Goal: Information Seeking & Learning: Learn about a topic

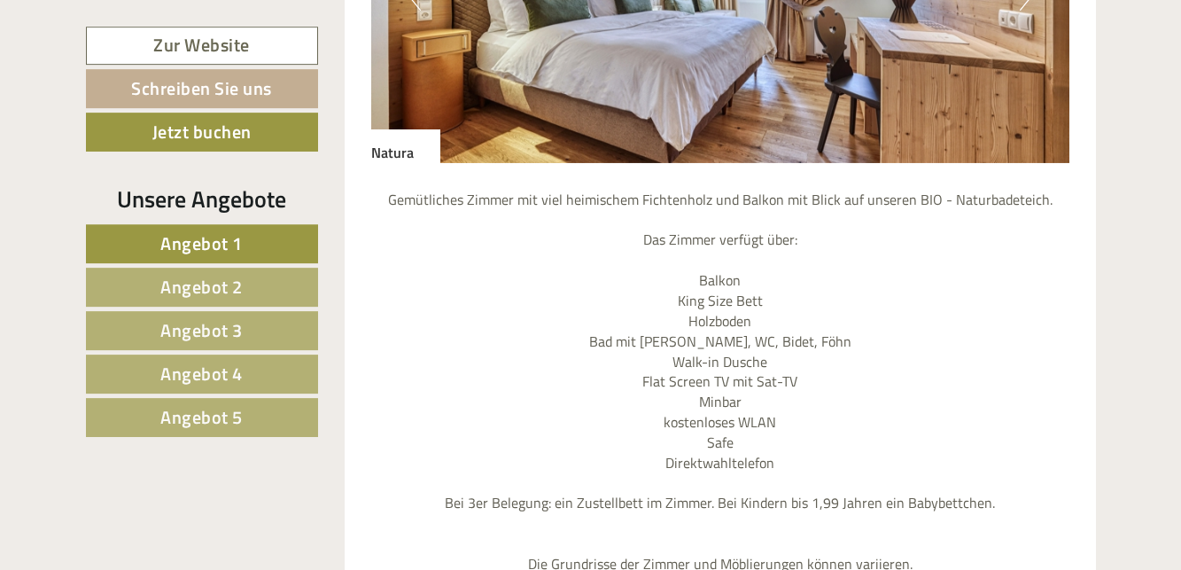
scroll to position [1807, 0]
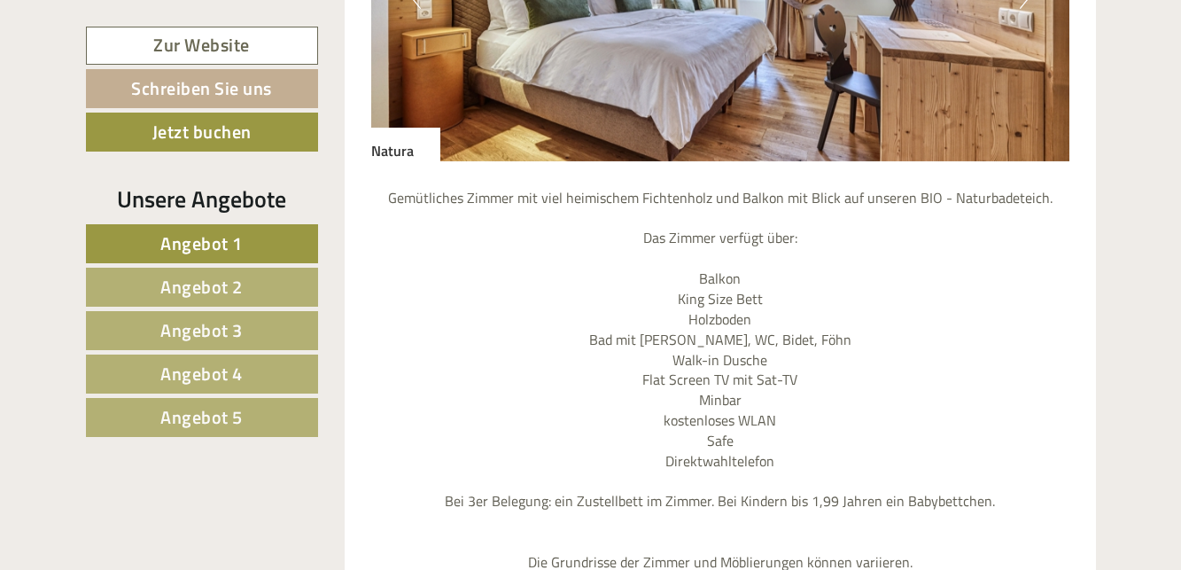
click at [362, 302] on div "Angebot 1 von 5 Angebot 1 1x Natura 2 Personen: Doppelzimmer Verpflegung: Halbp…" at bounding box center [720, 251] width 751 height 1437
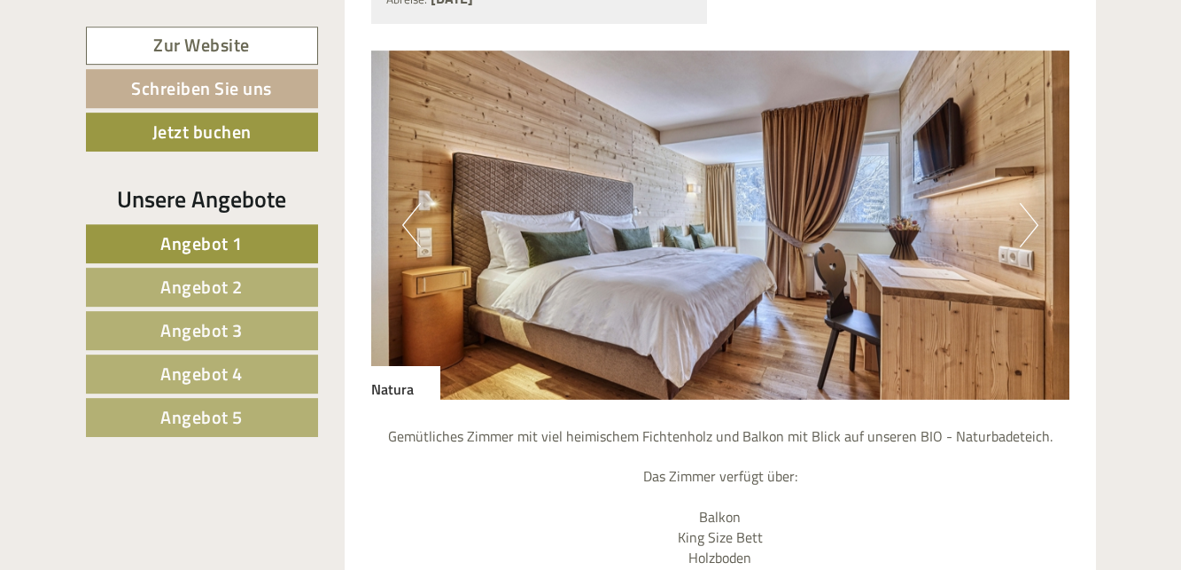
scroll to position [1536, 0]
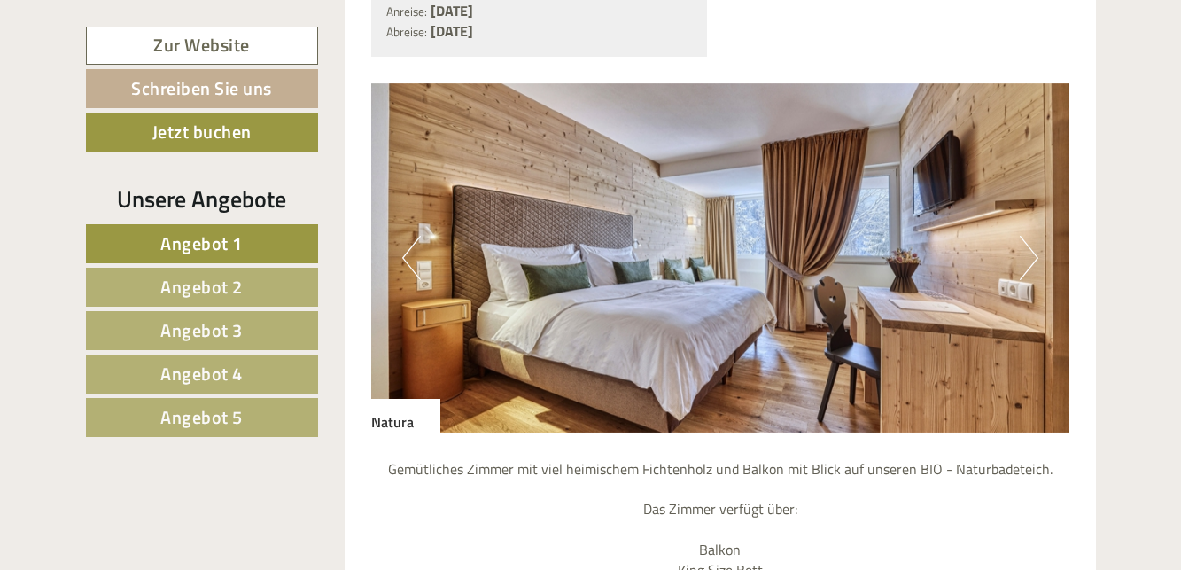
click at [1025, 236] on button "Next" at bounding box center [1029, 258] width 19 height 44
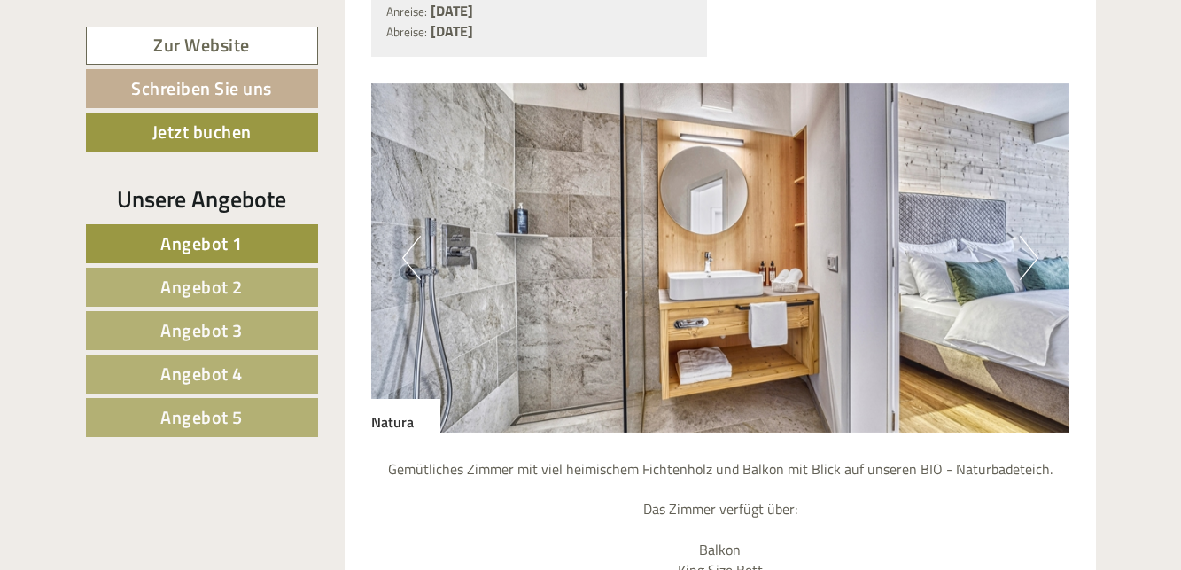
click at [1030, 236] on button "Next" at bounding box center [1029, 258] width 19 height 44
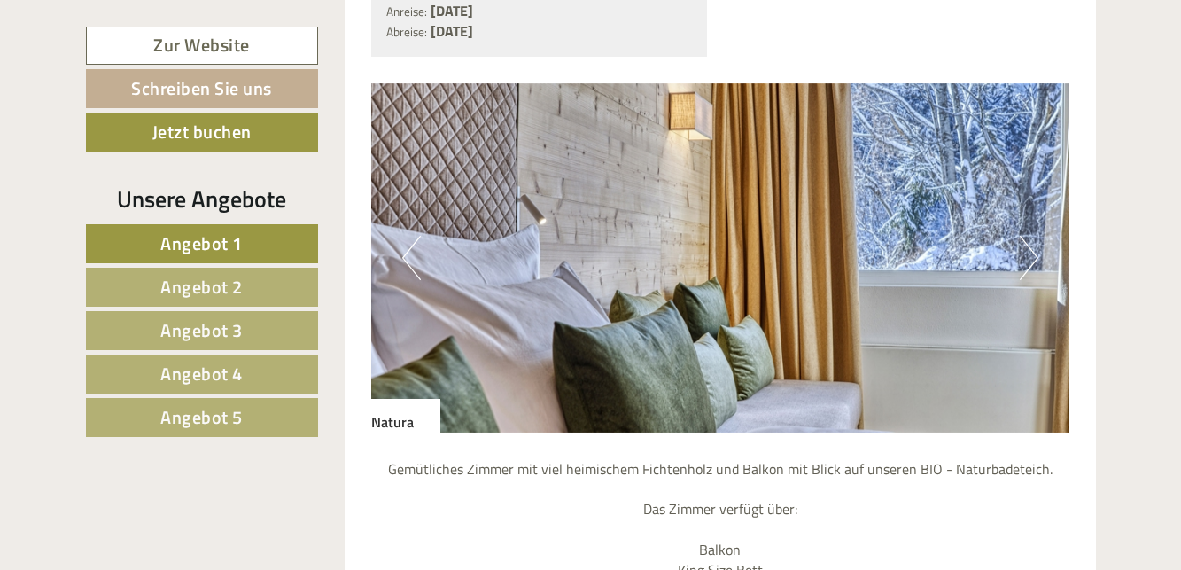
click at [1037, 236] on button "Next" at bounding box center [1029, 258] width 19 height 44
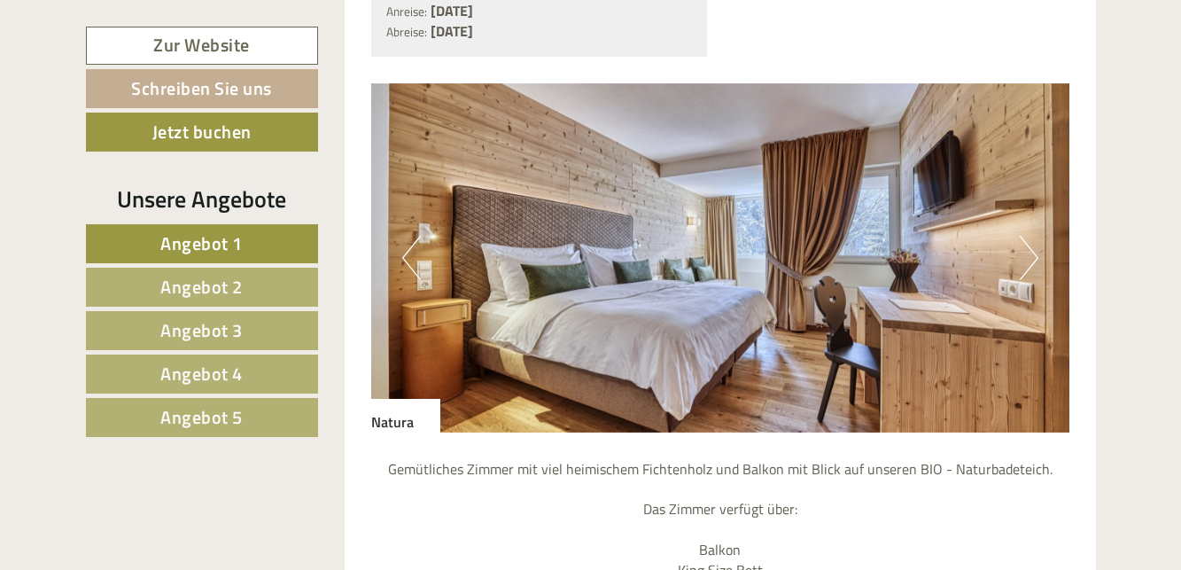
click at [1037, 236] on button "Next" at bounding box center [1029, 258] width 19 height 44
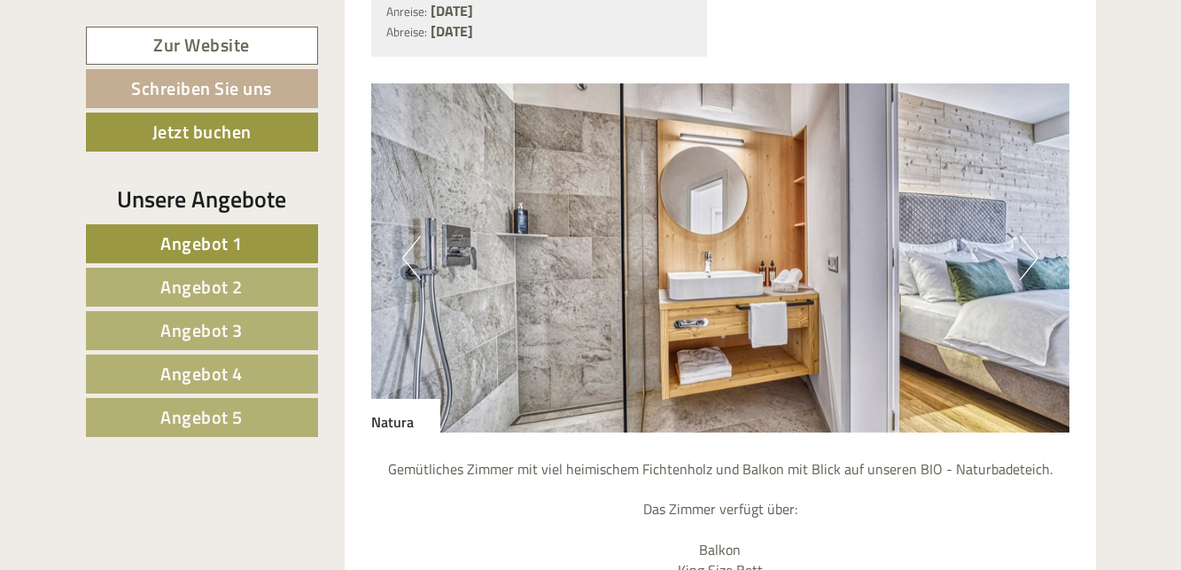
click at [1037, 236] on button "Next" at bounding box center [1029, 258] width 19 height 44
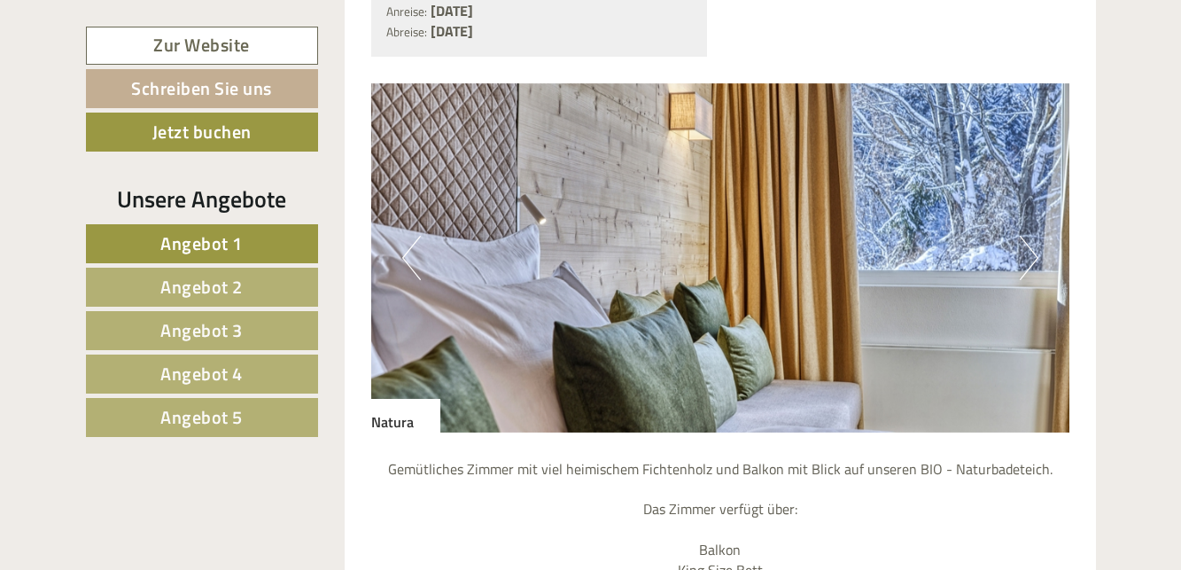
click at [1037, 236] on button "Next" at bounding box center [1029, 258] width 19 height 44
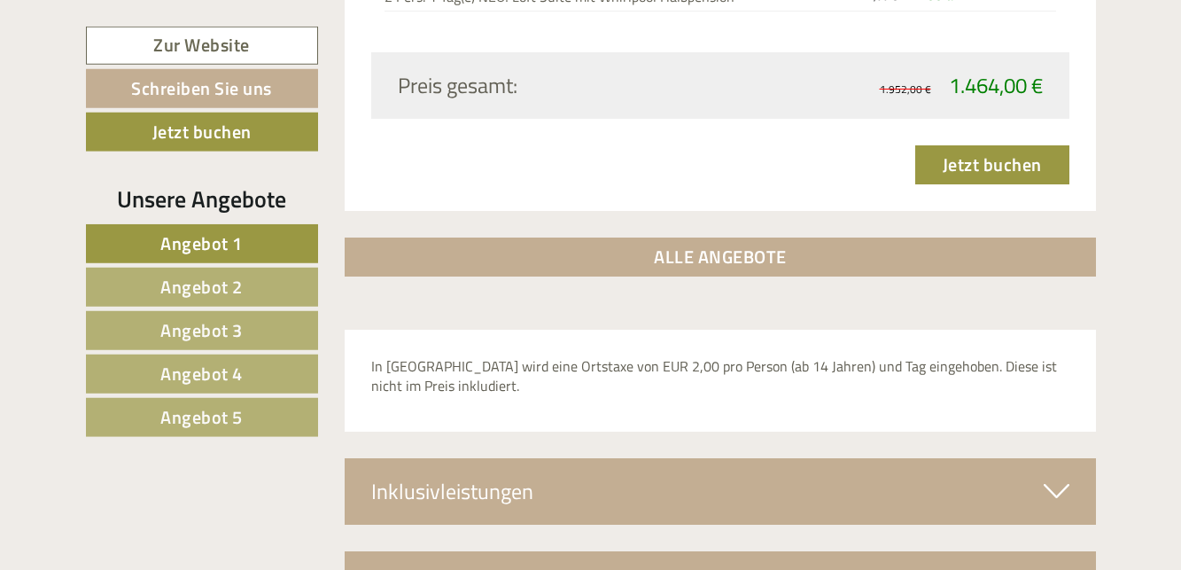
scroll to position [5711, 0]
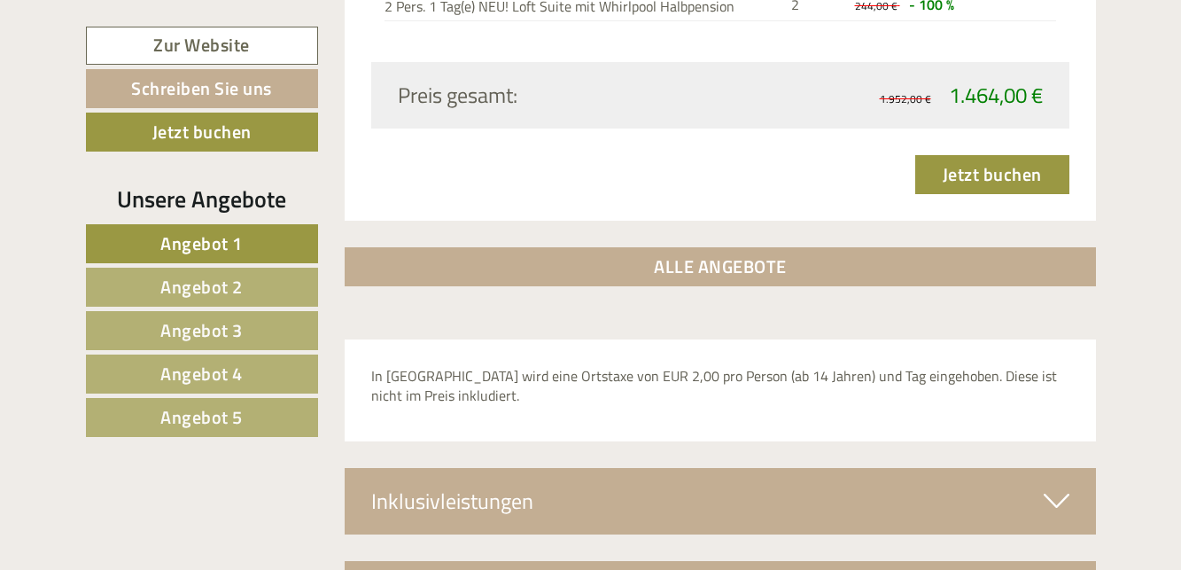
click at [218, 410] on span "Angebot 5" at bounding box center [201, 416] width 82 height 27
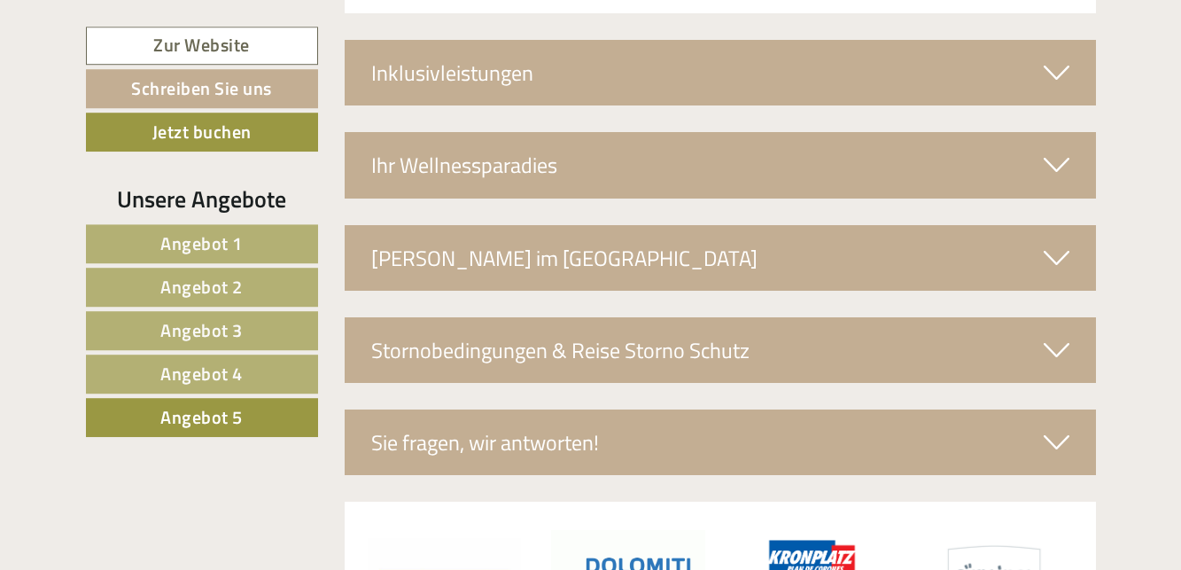
scroll to position [3112, 0]
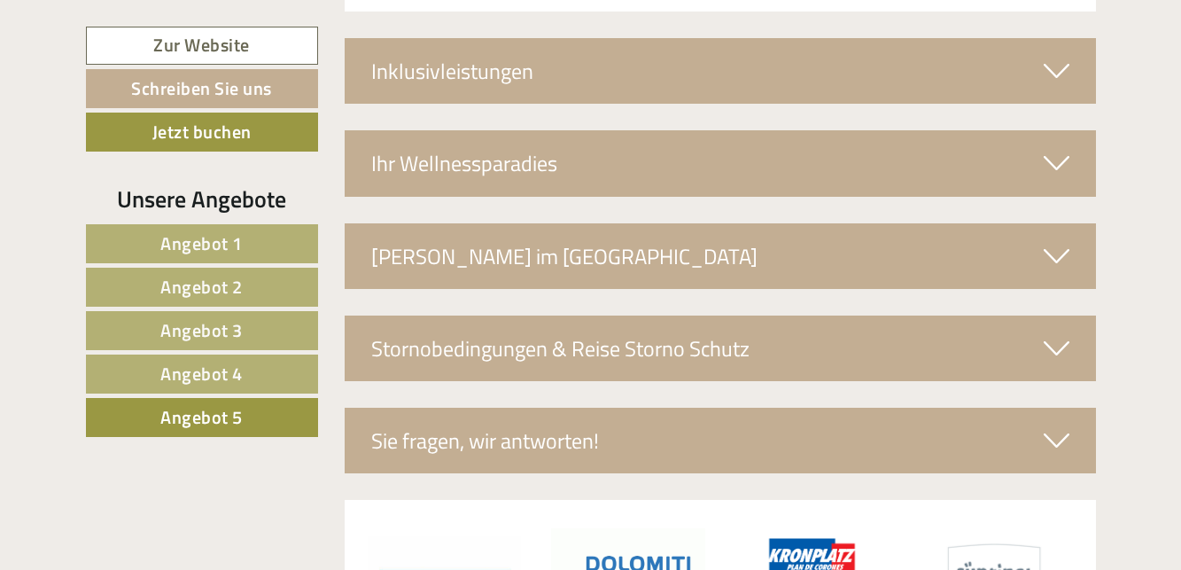
click at [204, 245] on span "Angebot 1" at bounding box center [201, 242] width 82 height 27
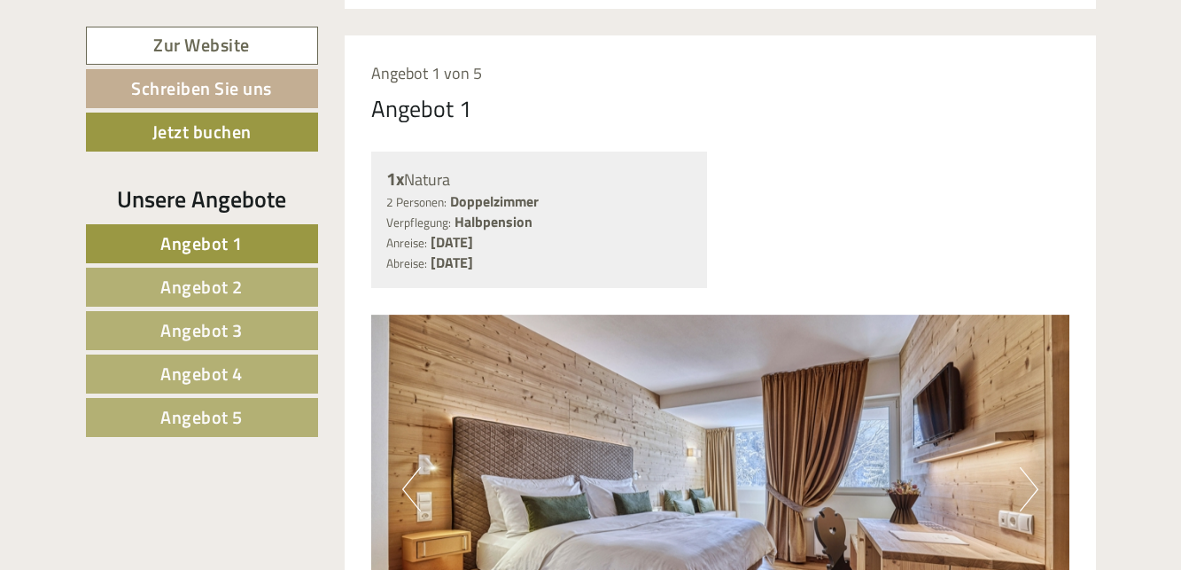
click at [176, 284] on span "Angebot 2" at bounding box center [201, 286] width 82 height 27
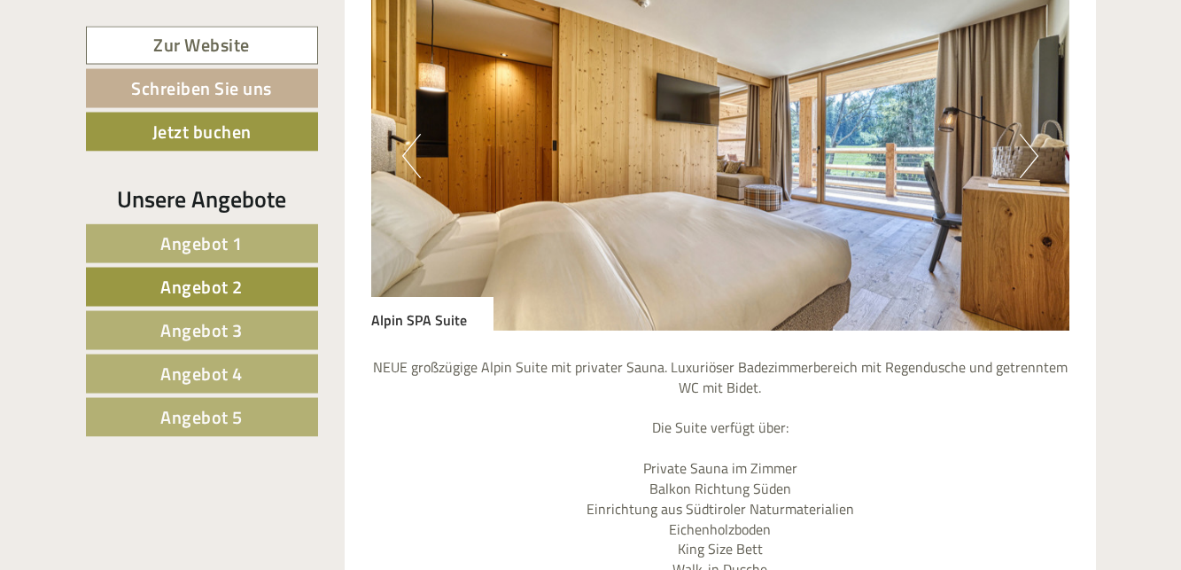
scroll to position [1938, 0]
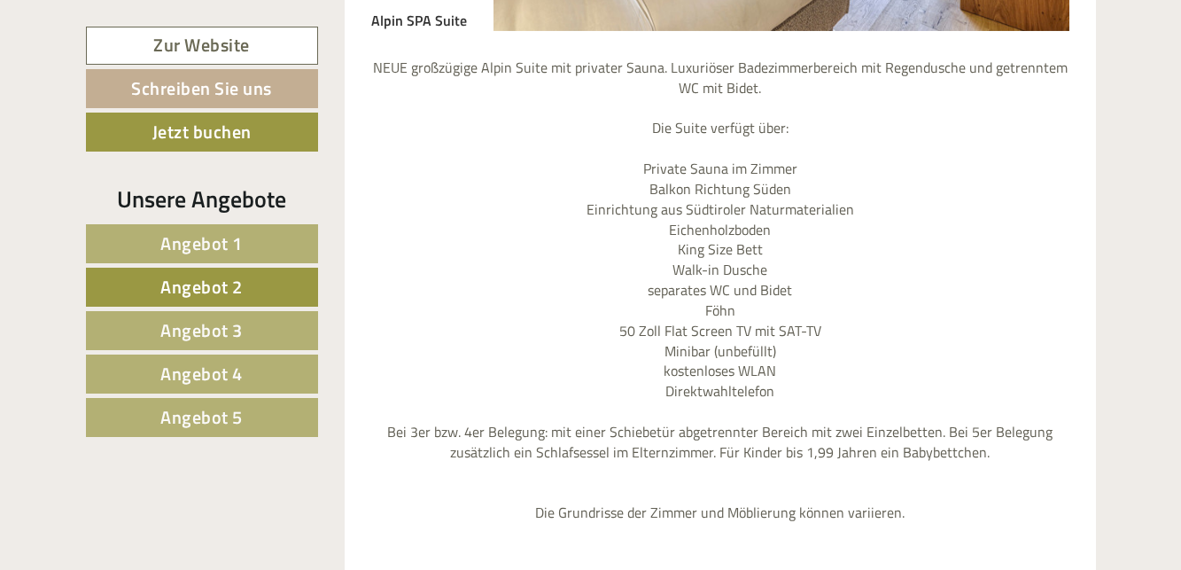
click at [228, 325] on span "Angebot 3" at bounding box center [201, 329] width 82 height 27
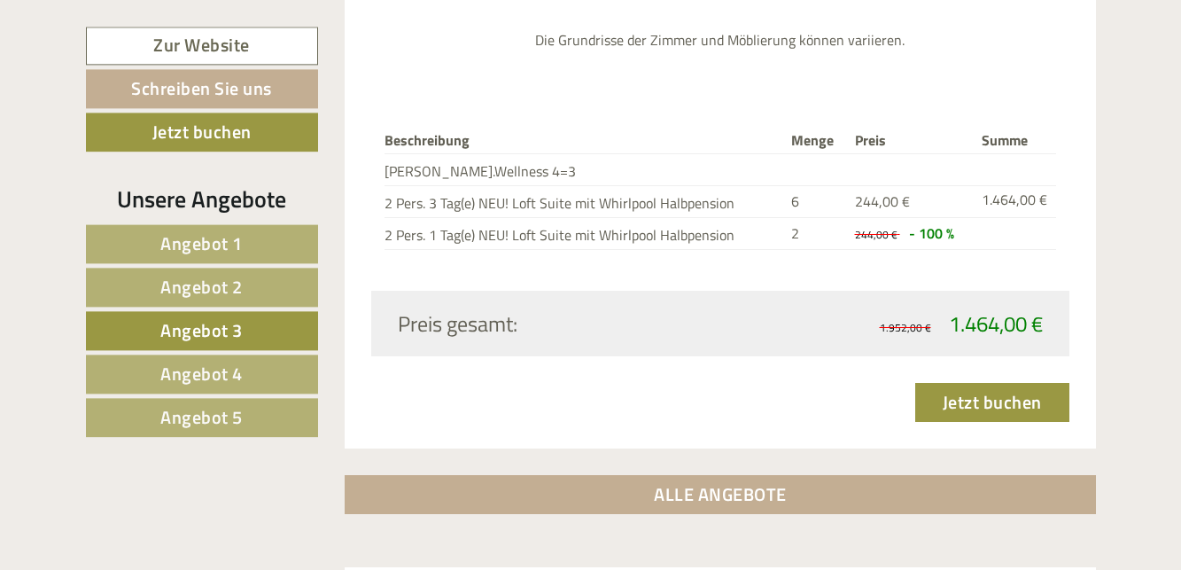
scroll to position [2480, 0]
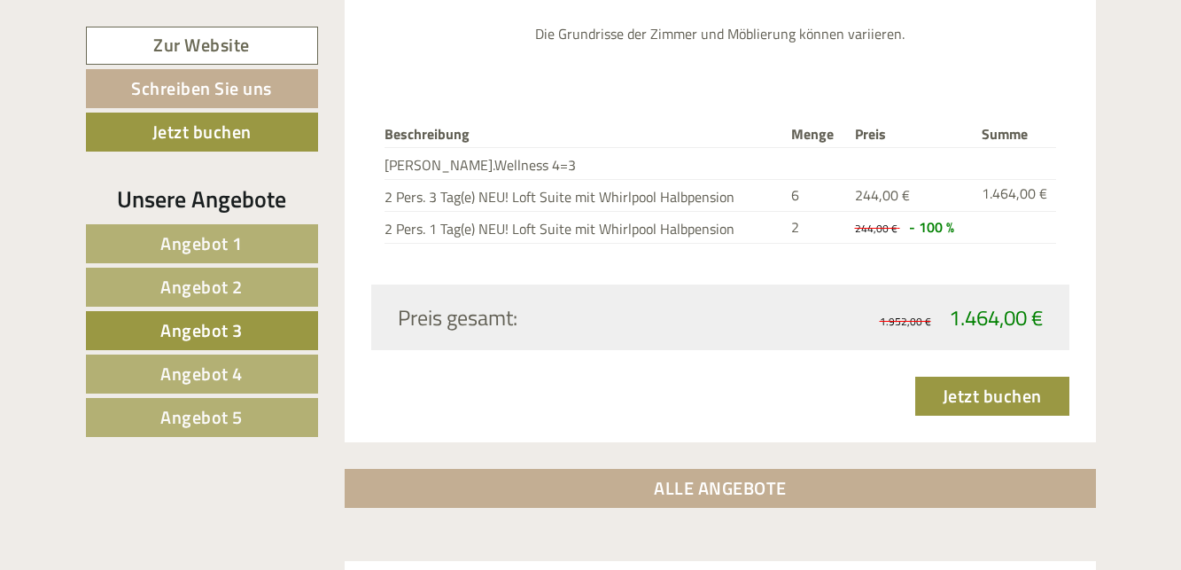
click at [224, 366] on span "Angebot 4" at bounding box center [201, 373] width 82 height 27
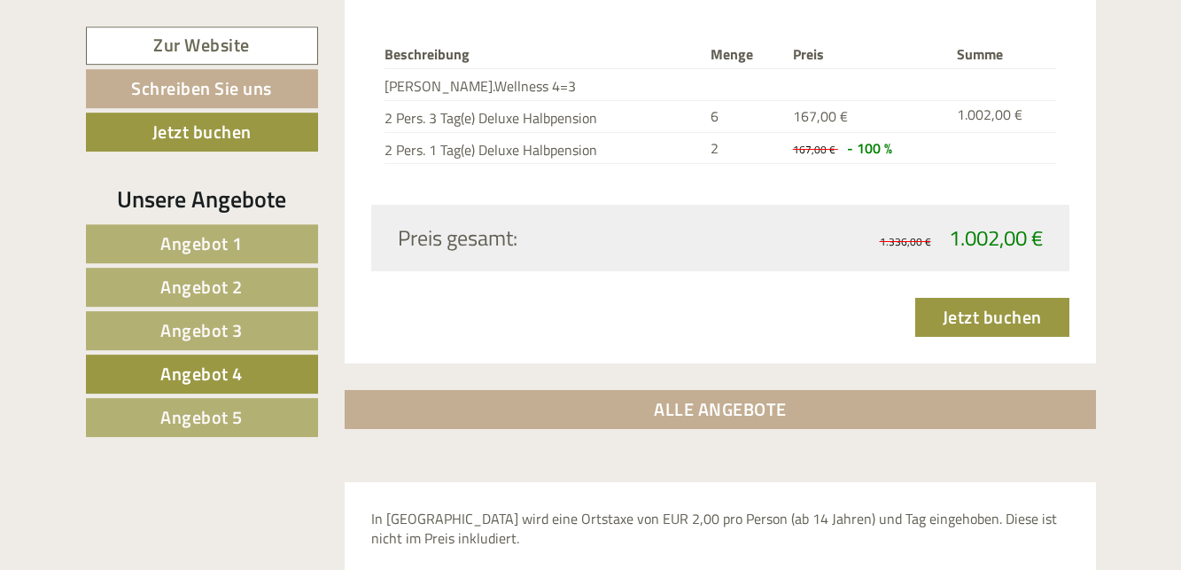
scroll to position [2389, 0]
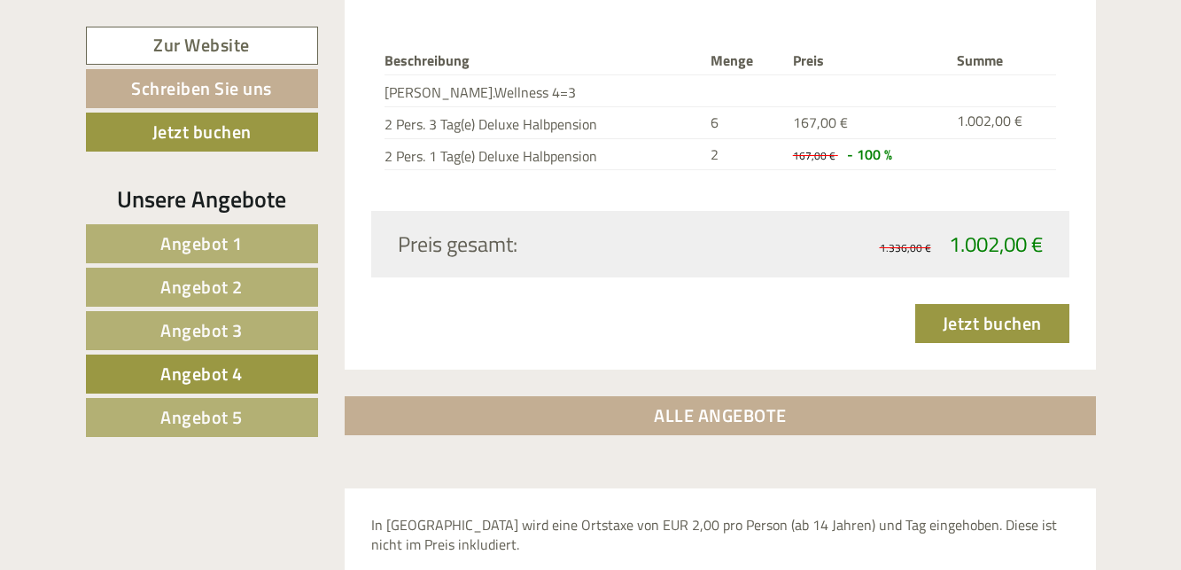
click at [210, 236] on span "Angebot 1" at bounding box center [201, 242] width 82 height 27
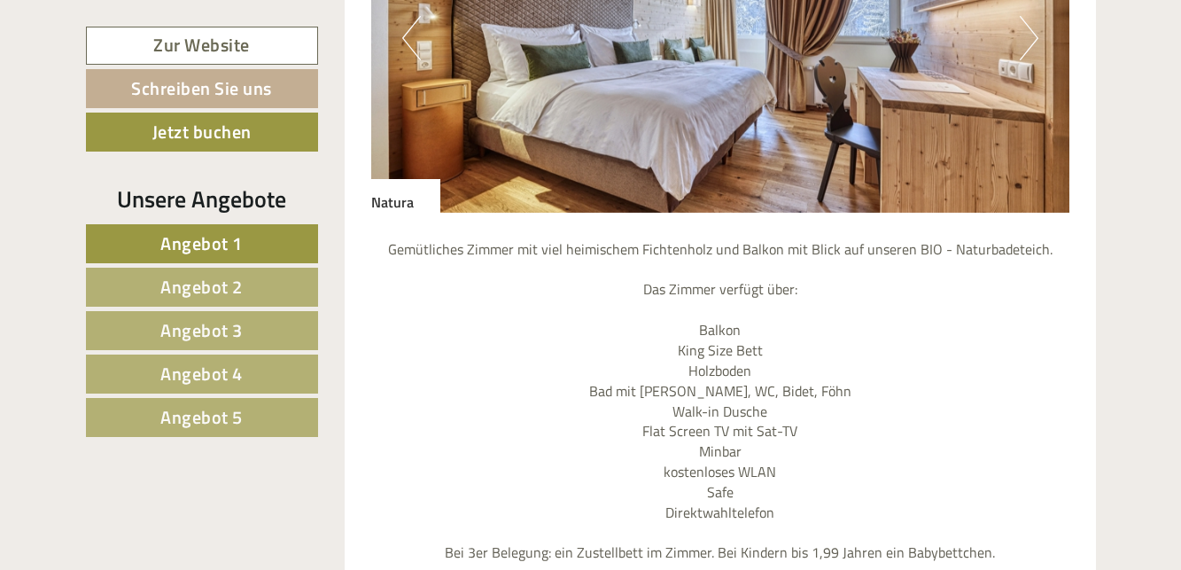
scroll to position [1395, 0]
